Goal: Task Accomplishment & Management: Manage account settings

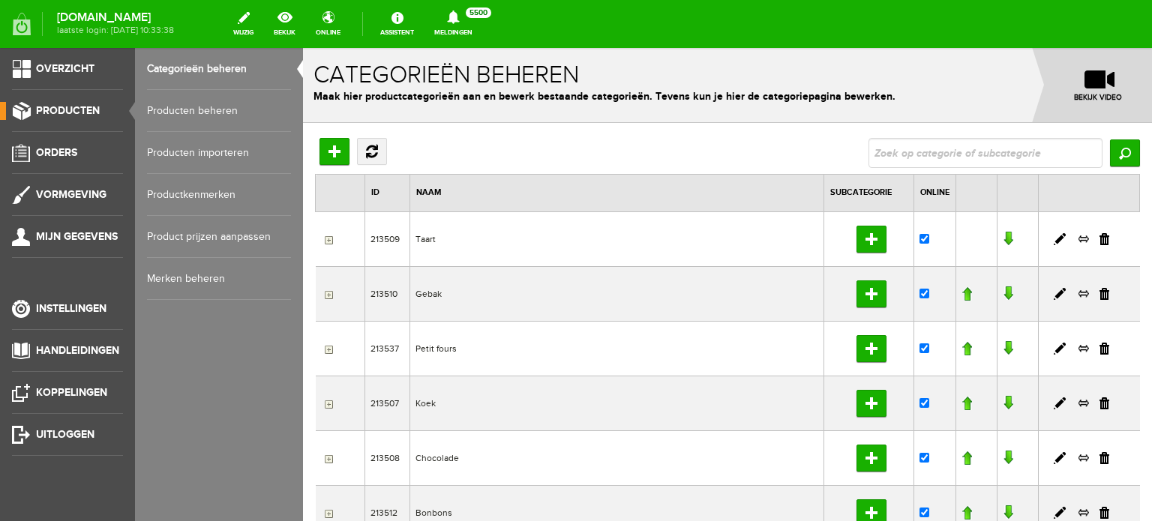
click at [226, 107] on link "Producten beheren" at bounding box center [219, 111] width 144 height 42
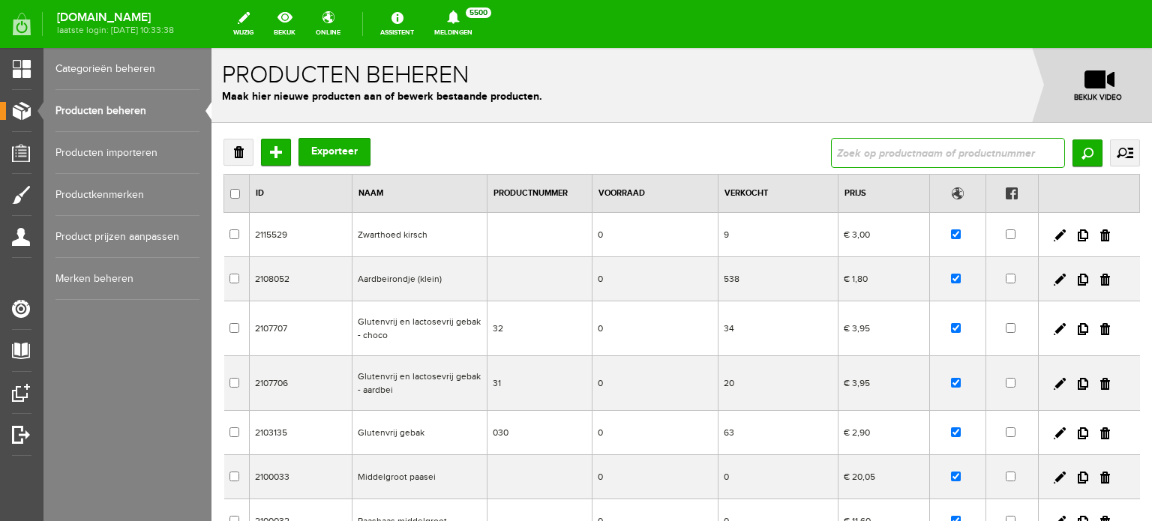
click at [957, 143] on input "text" at bounding box center [948, 153] width 234 height 30
type input "pakje spec"
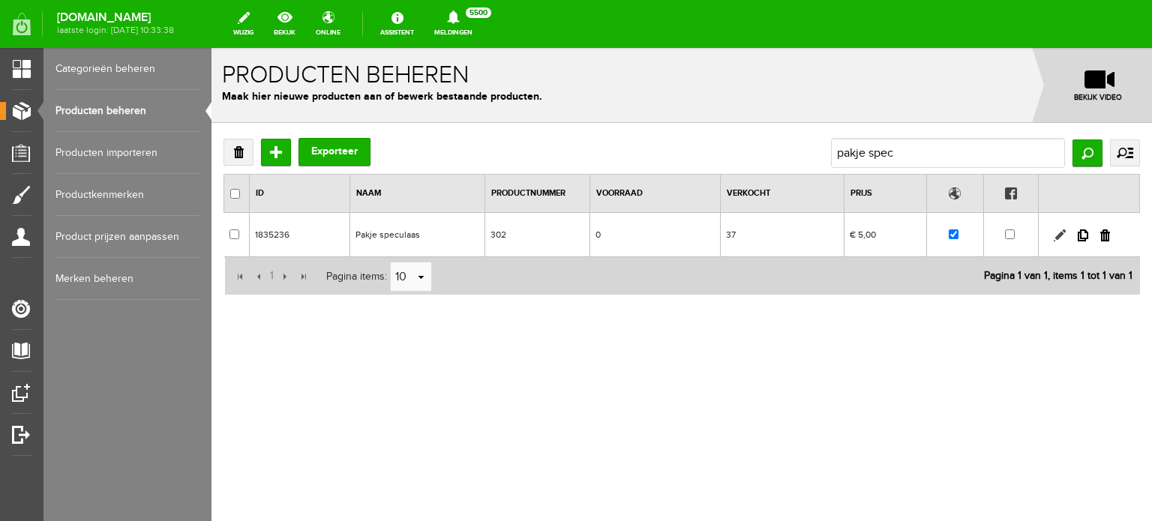
click at [1056, 237] on link at bounding box center [1060, 236] width 12 height 12
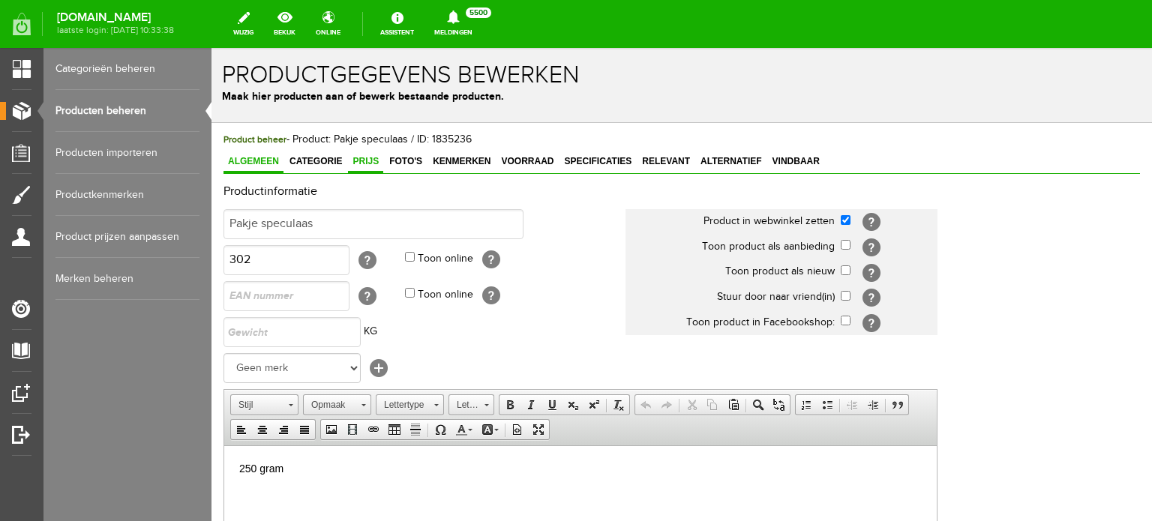
click at [357, 152] on link "Prijs" at bounding box center [365, 163] width 35 height 22
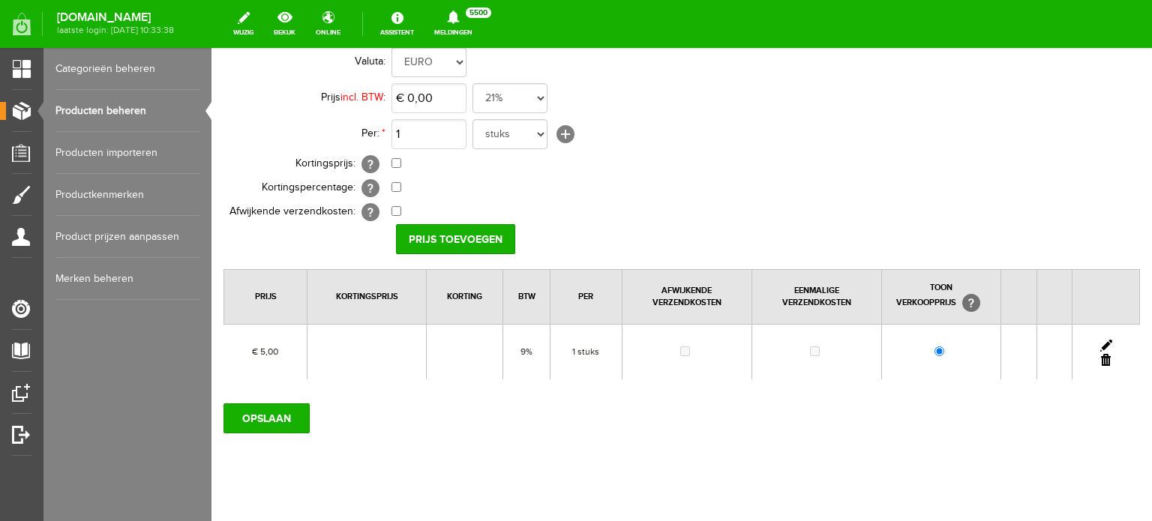
scroll to position [249, 0]
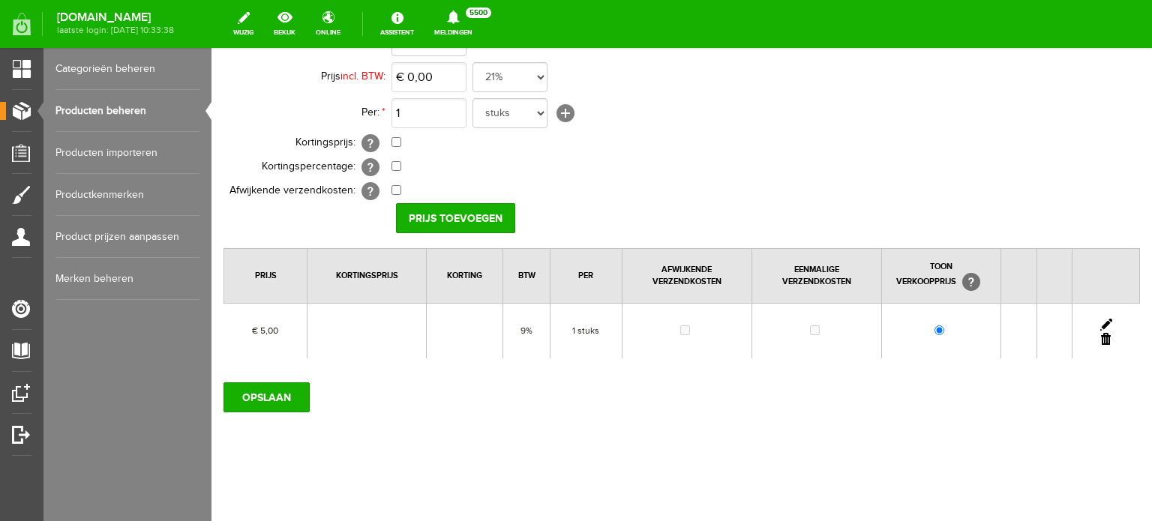
click at [1100, 320] on link at bounding box center [1106, 325] width 12 height 12
click at [444, 77] on input "5" at bounding box center [429, 77] width 75 height 30
type input "€ 5,25"
click at [416, 207] on input "[PERSON_NAME]" at bounding box center [450, 218] width 109 height 30
click at [302, 400] on input "OPSLAAN" at bounding box center [267, 398] width 86 height 30
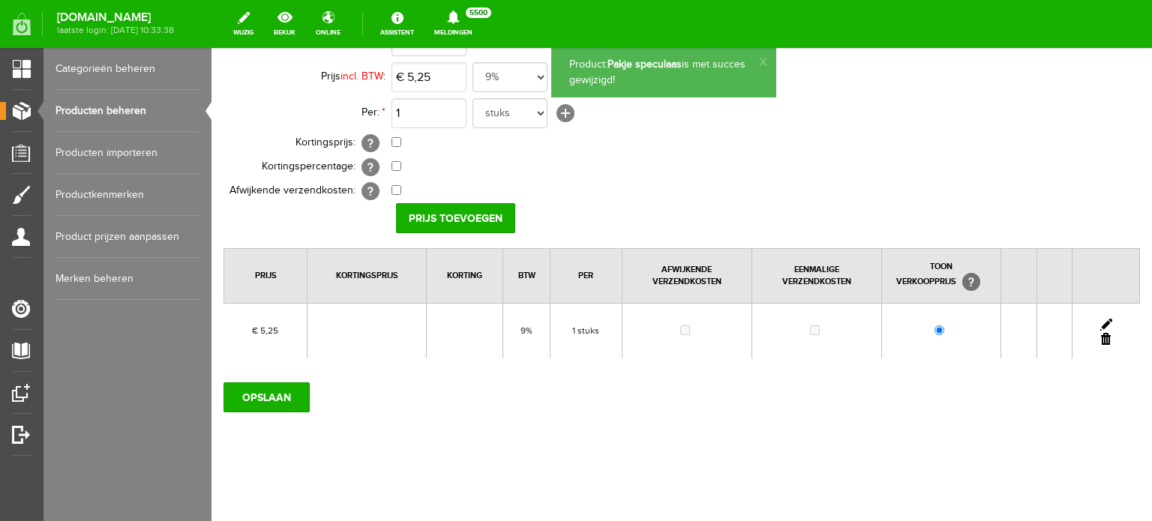
scroll to position [0, 0]
click at [114, 104] on link "Producten beheren" at bounding box center [128, 111] width 144 height 42
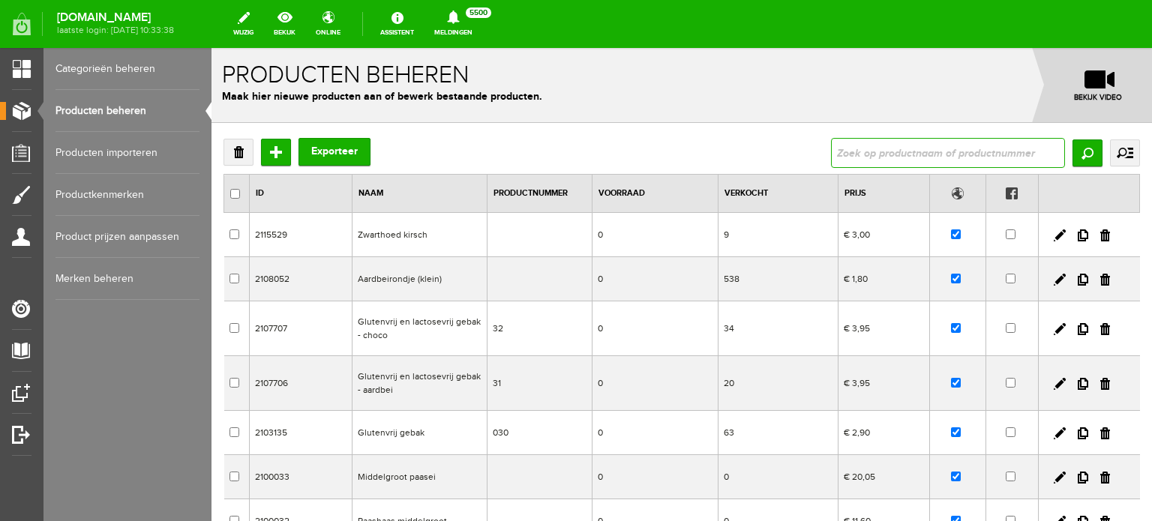
click at [923, 143] on input "text" at bounding box center [948, 153] width 234 height 30
type input "speculaaspop"
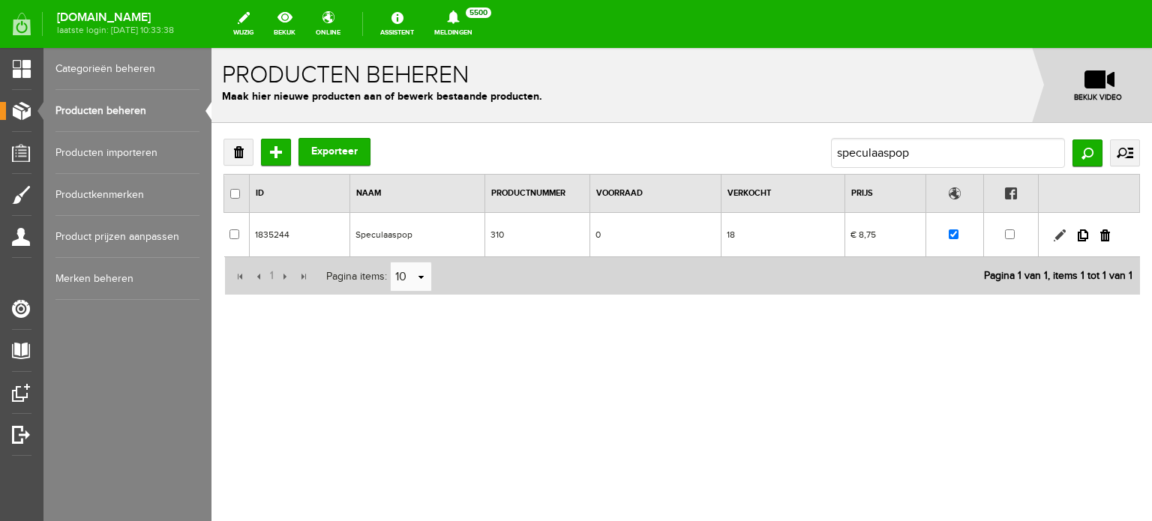
click at [1059, 234] on link at bounding box center [1060, 236] width 12 height 12
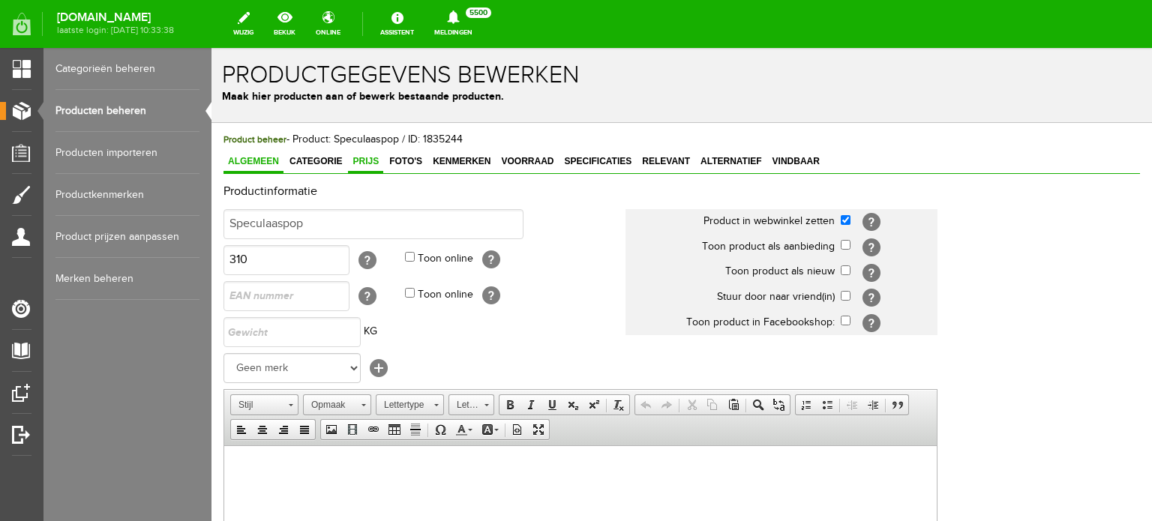
click at [371, 164] on span "Prijs" at bounding box center [365, 161] width 35 height 11
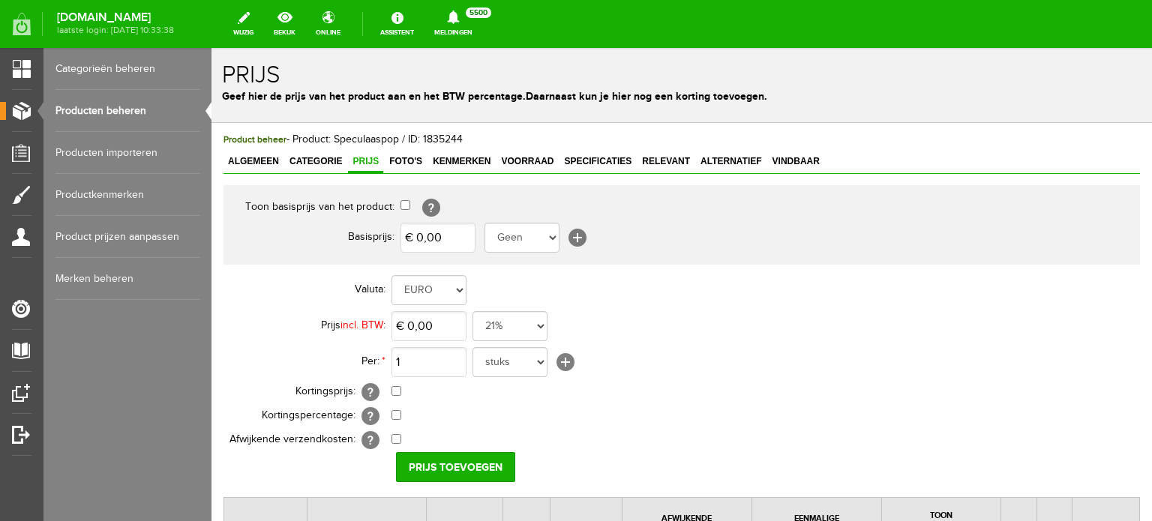
scroll to position [249, 0]
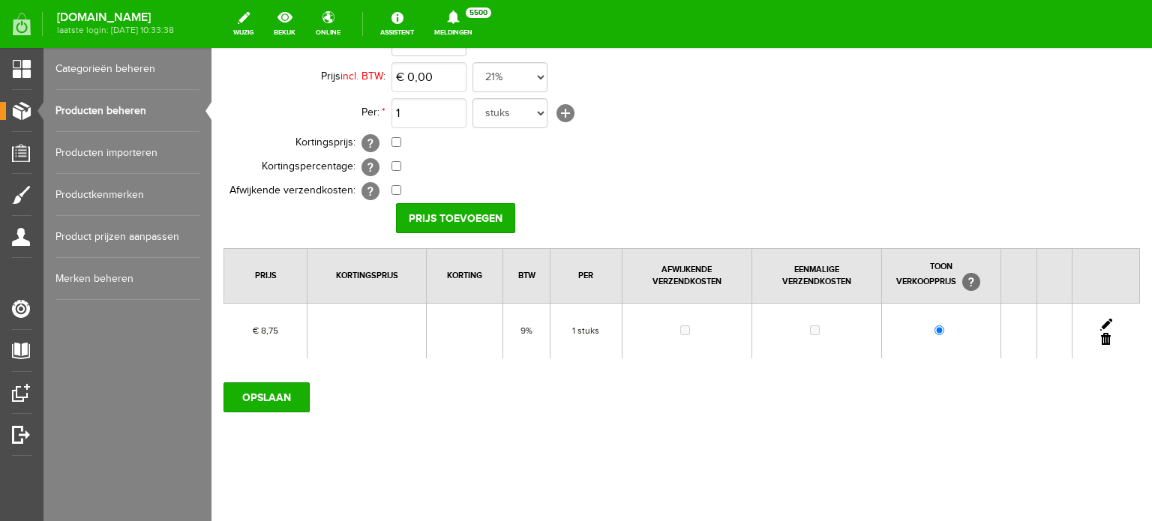
click at [1102, 317] on td at bounding box center [1107, 331] width 68 height 55
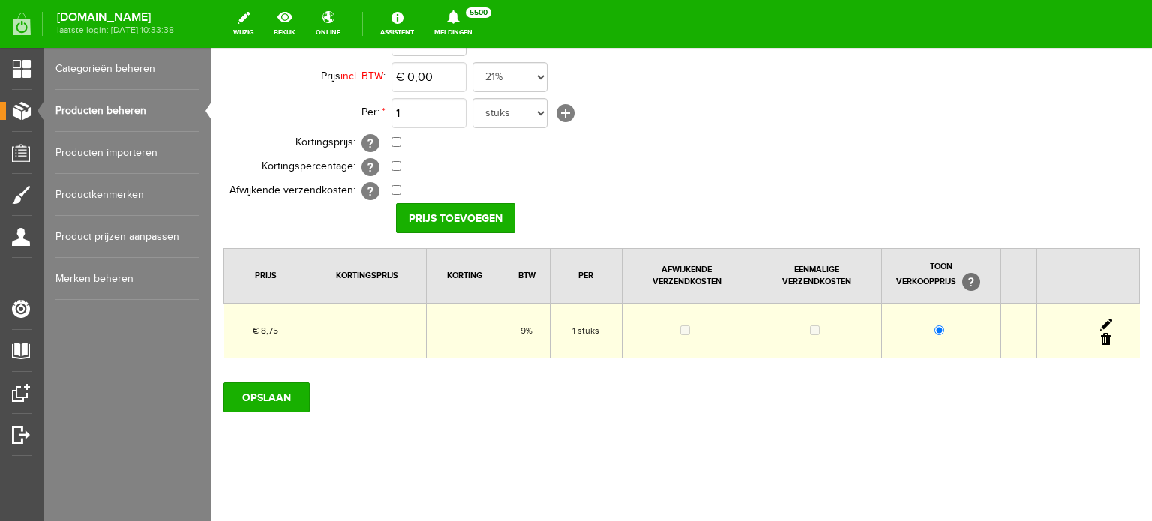
click at [1100, 319] on link at bounding box center [1106, 325] width 12 height 12
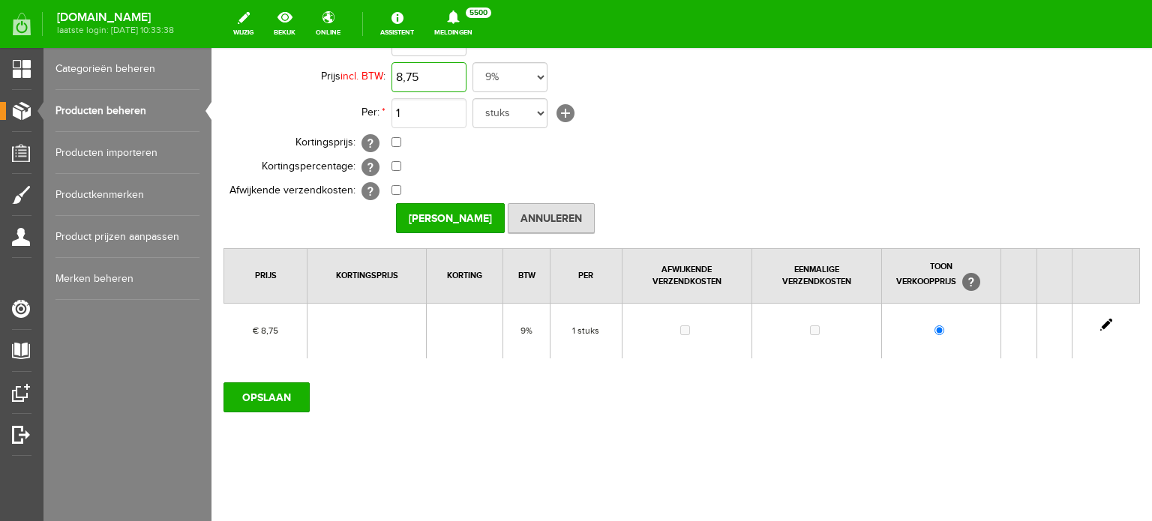
click at [437, 76] on input "8,75" at bounding box center [429, 77] width 75 height 30
type input "€ 9,25"
click at [453, 214] on input "[PERSON_NAME]" at bounding box center [450, 218] width 109 height 30
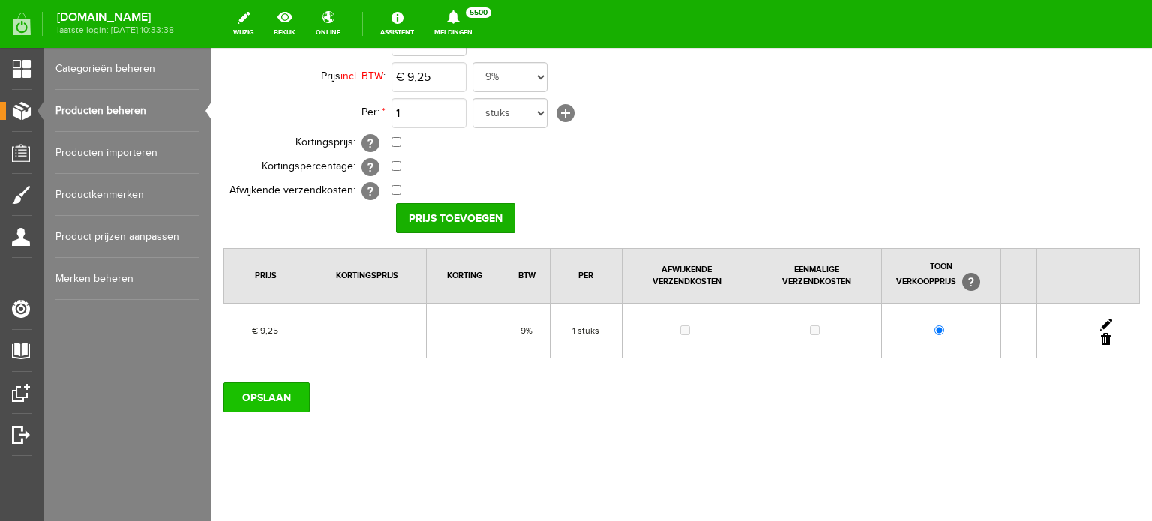
click at [265, 398] on input "OPSLAAN" at bounding box center [267, 398] width 86 height 30
